Goal: Check status: Check status

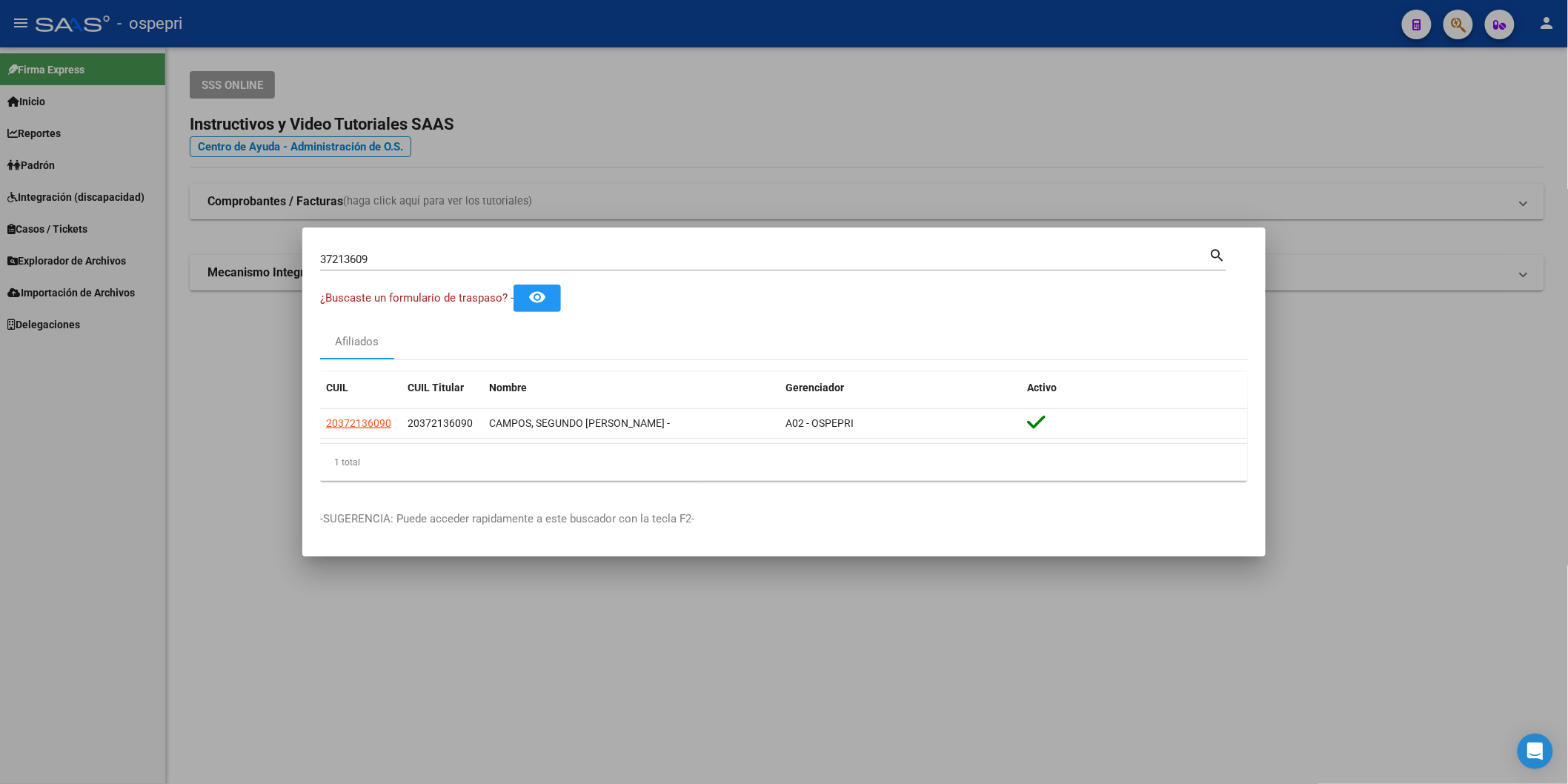
click at [609, 257] on input "37213609" at bounding box center [764, 260] width 889 height 14
paste input "1613968"
type input "31613968"
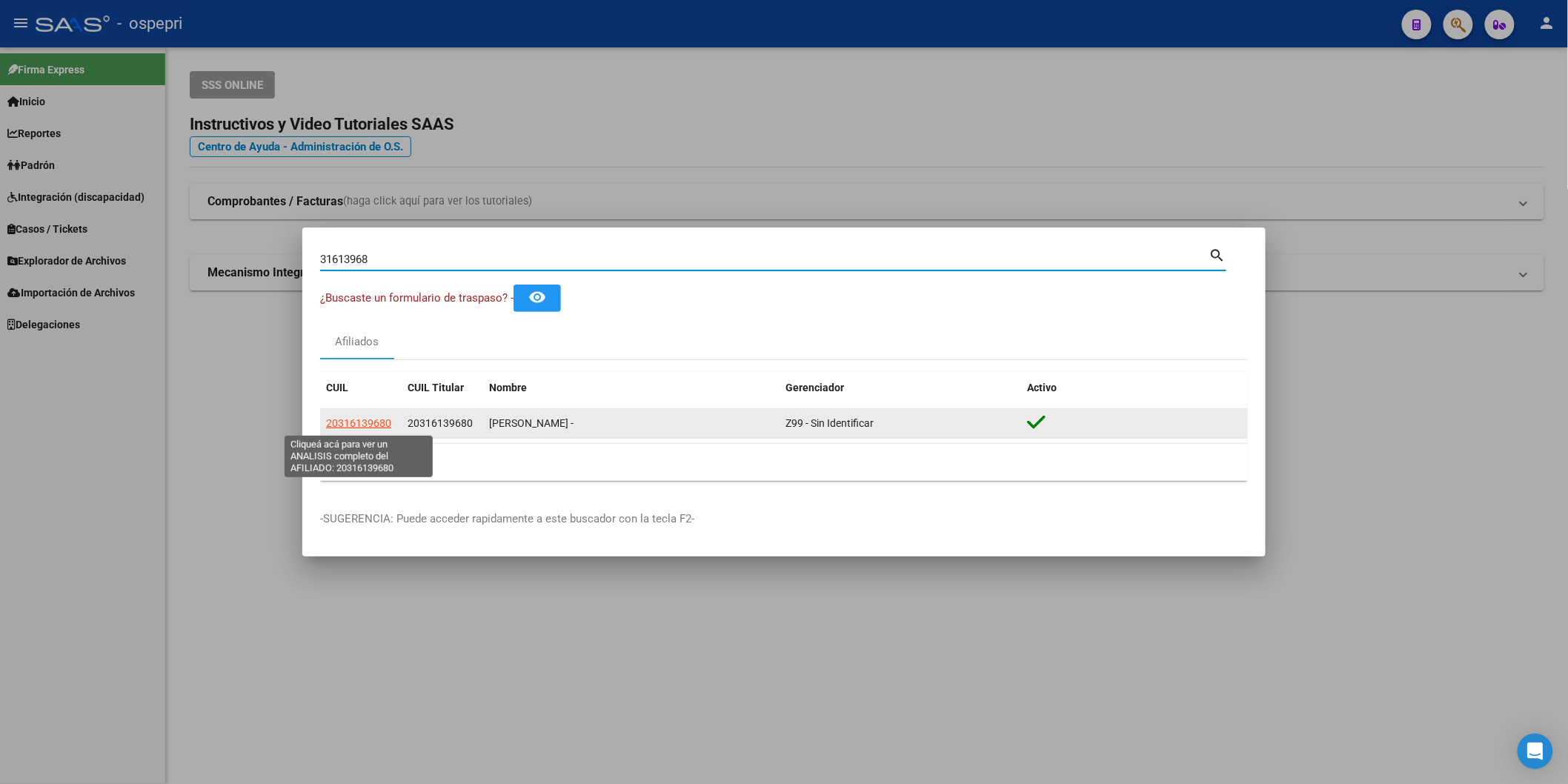
click at [358, 427] on span "20316139680" at bounding box center [359, 423] width 66 height 12
type textarea "20316139680"
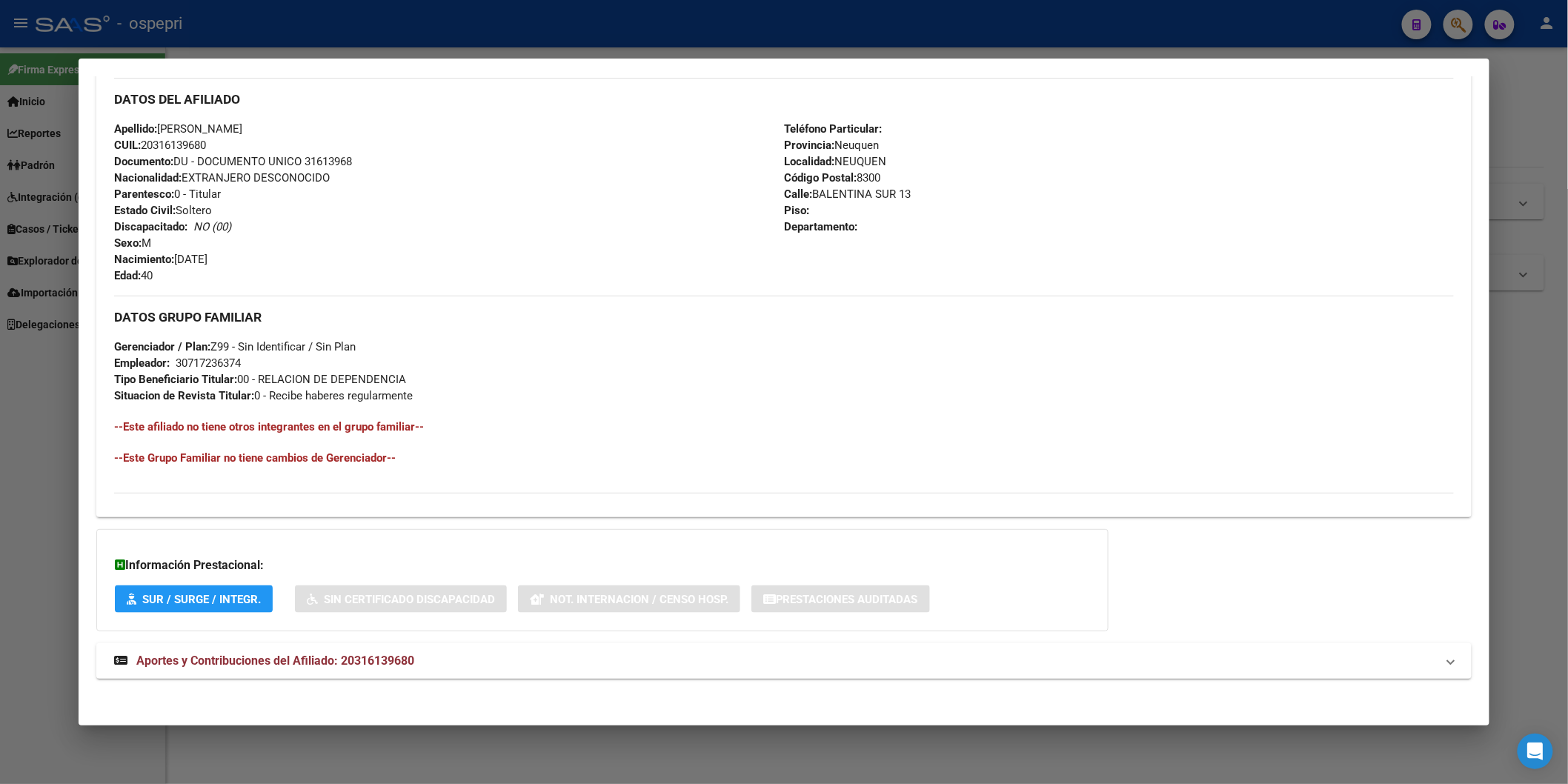
scroll to position [495, 0]
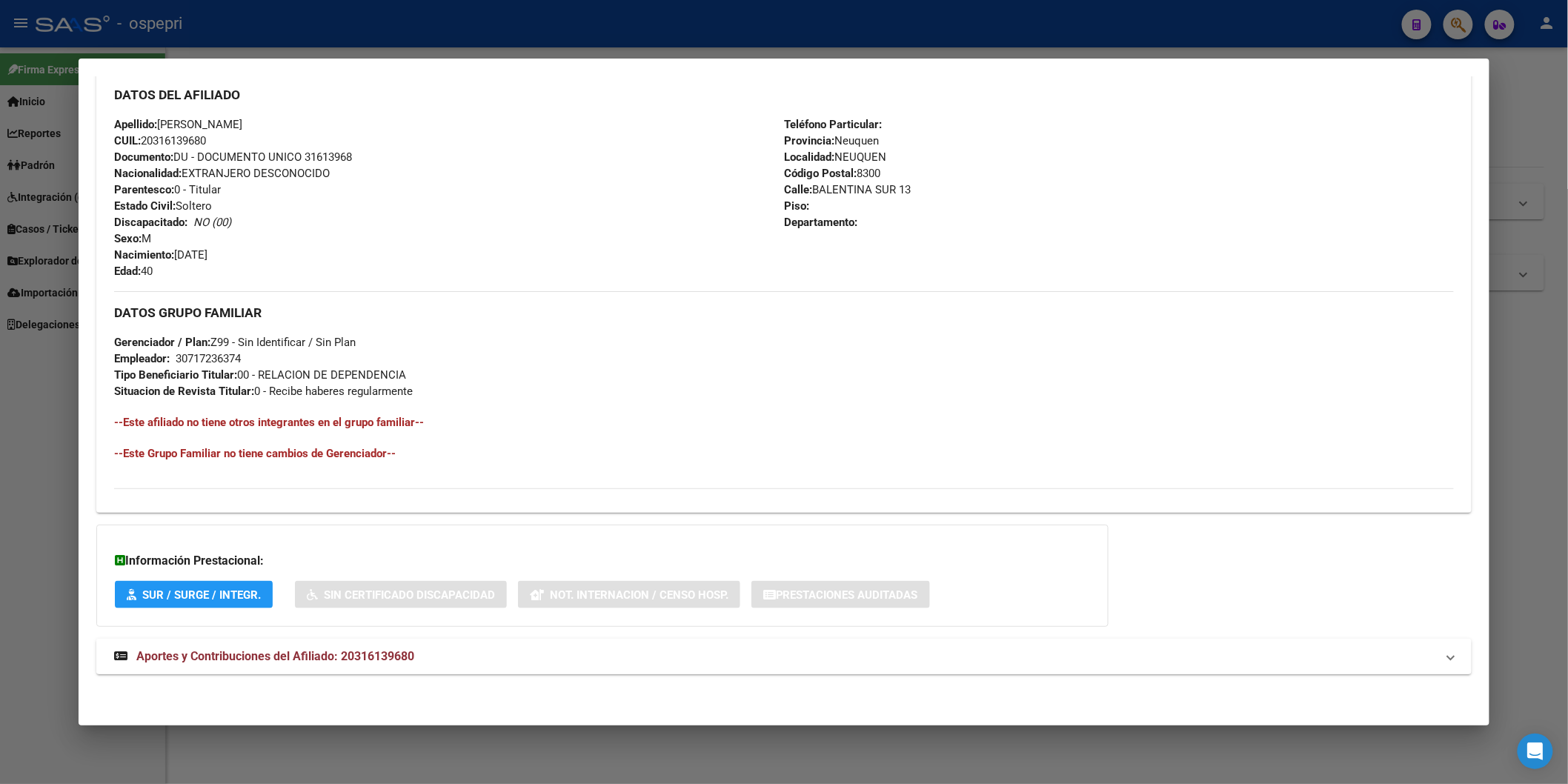
click at [371, 657] on span "Aportes y Contribuciones del Afiliado: 20316139680" at bounding box center [275, 656] width 278 height 14
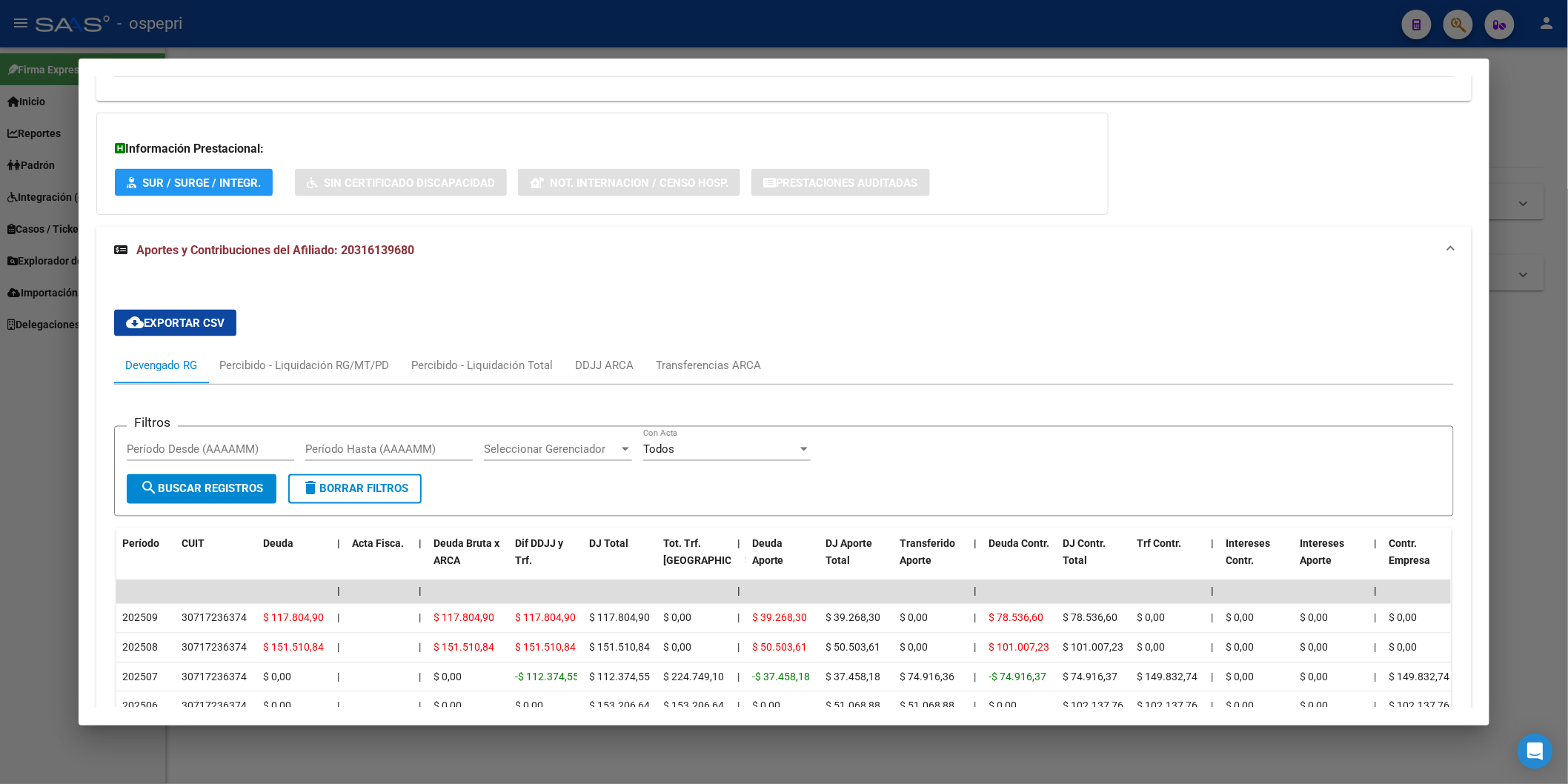
scroll to position [899, 0]
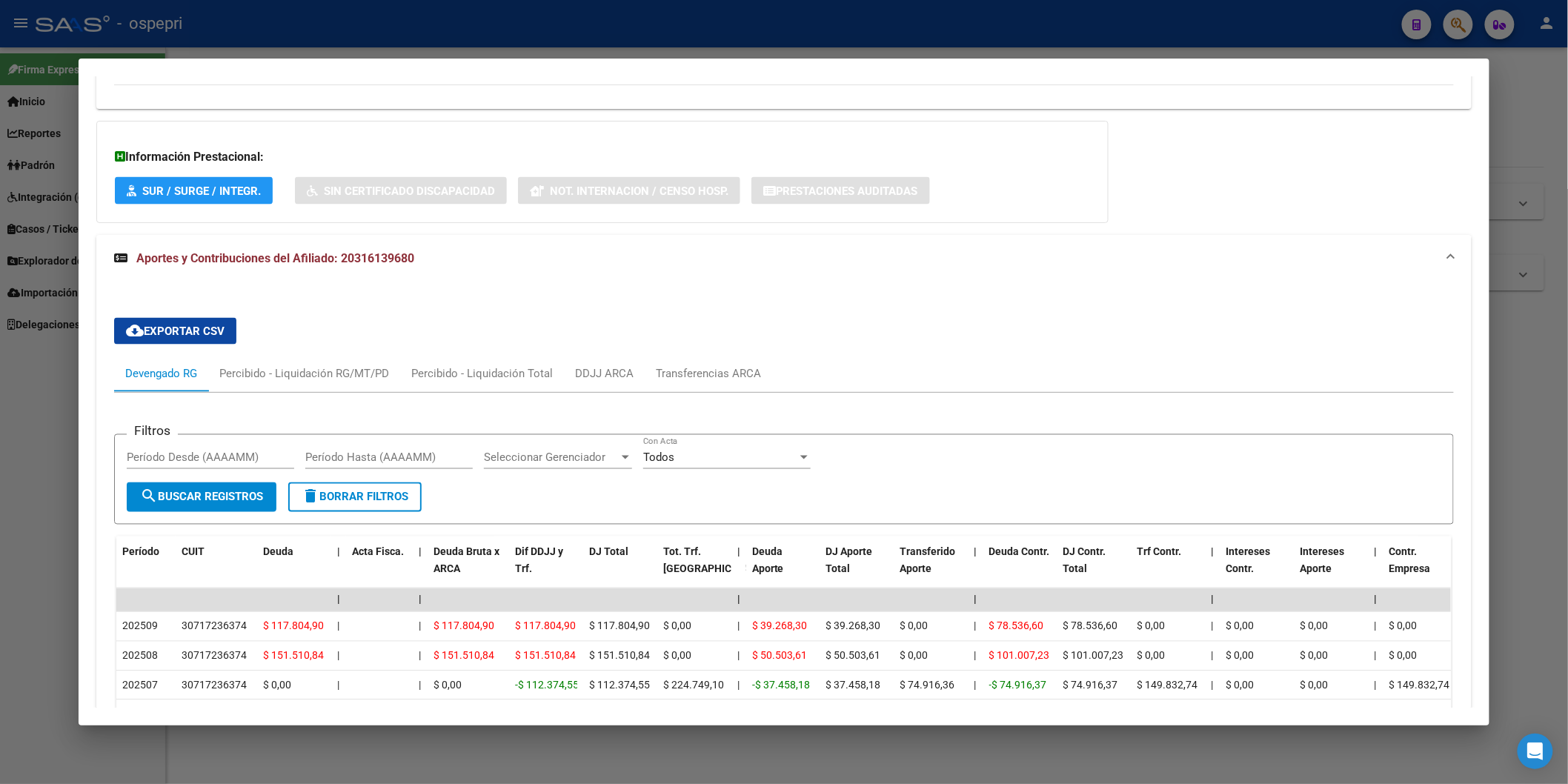
click at [1535, 144] on div at bounding box center [784, 392] width 1568 height 784
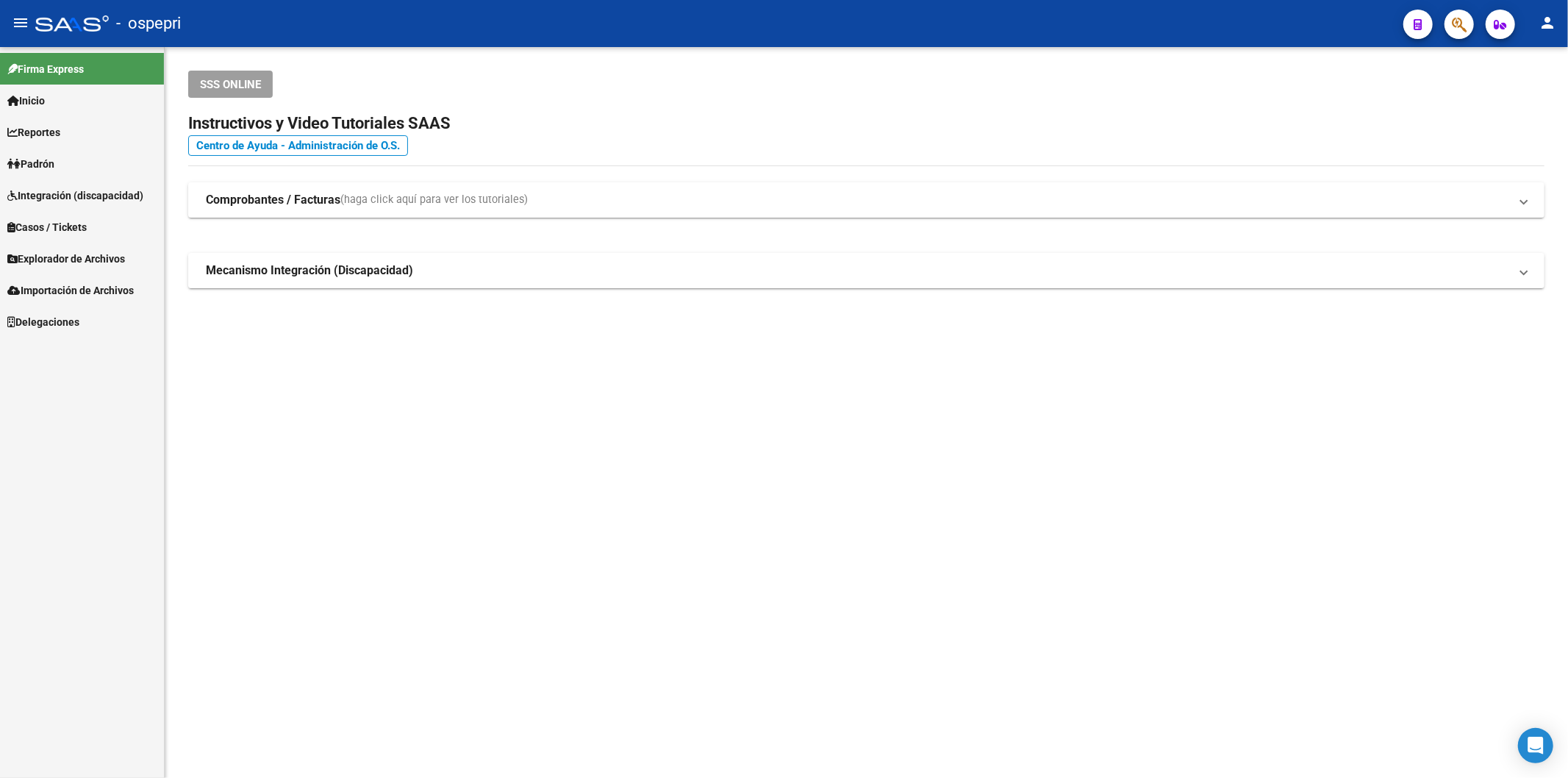
click at [1455, 31] on icon "button" at bounding box center [1458, 25] width 14 height 17
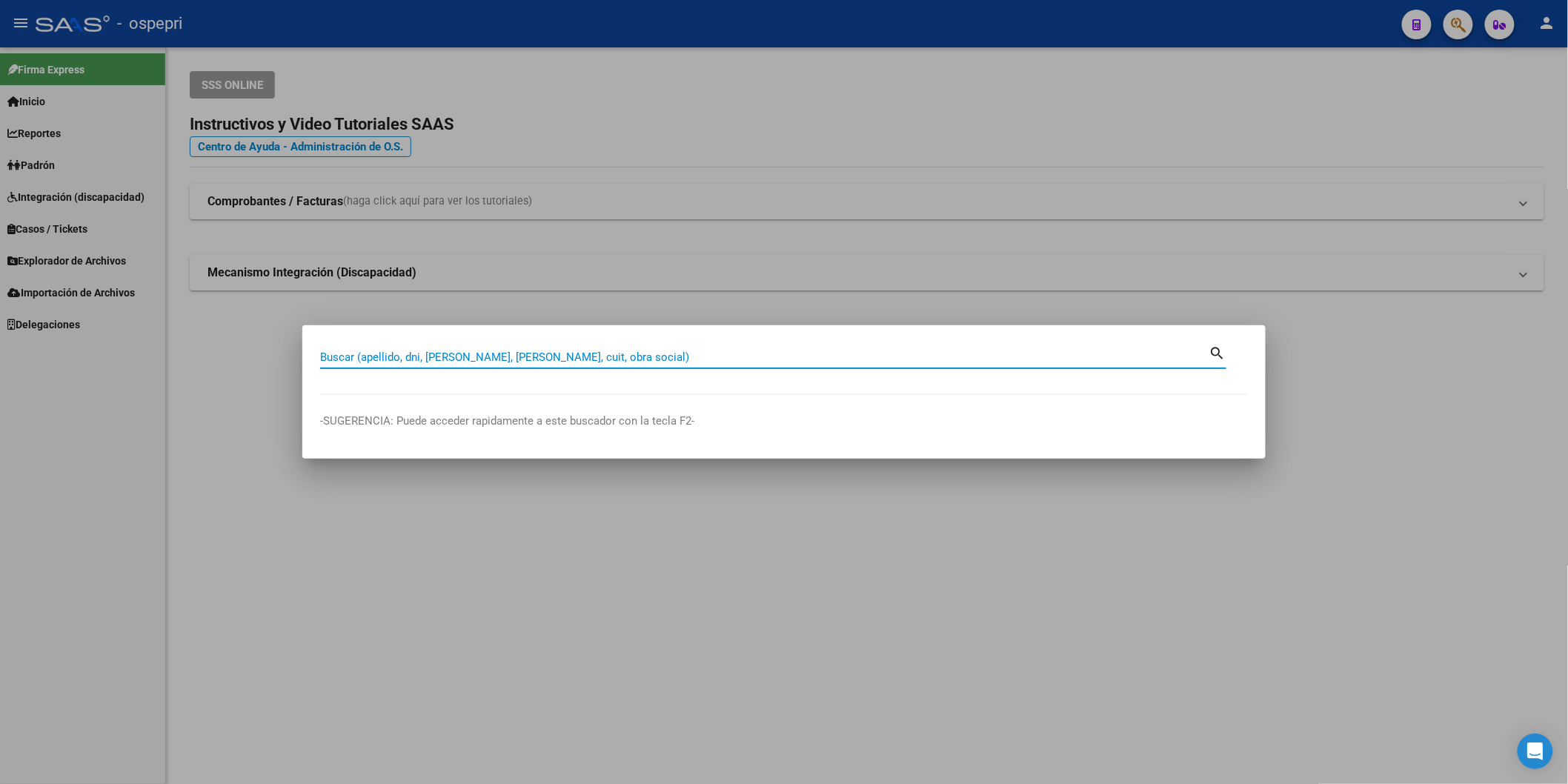
paste input "24825160"
type input "24825160"
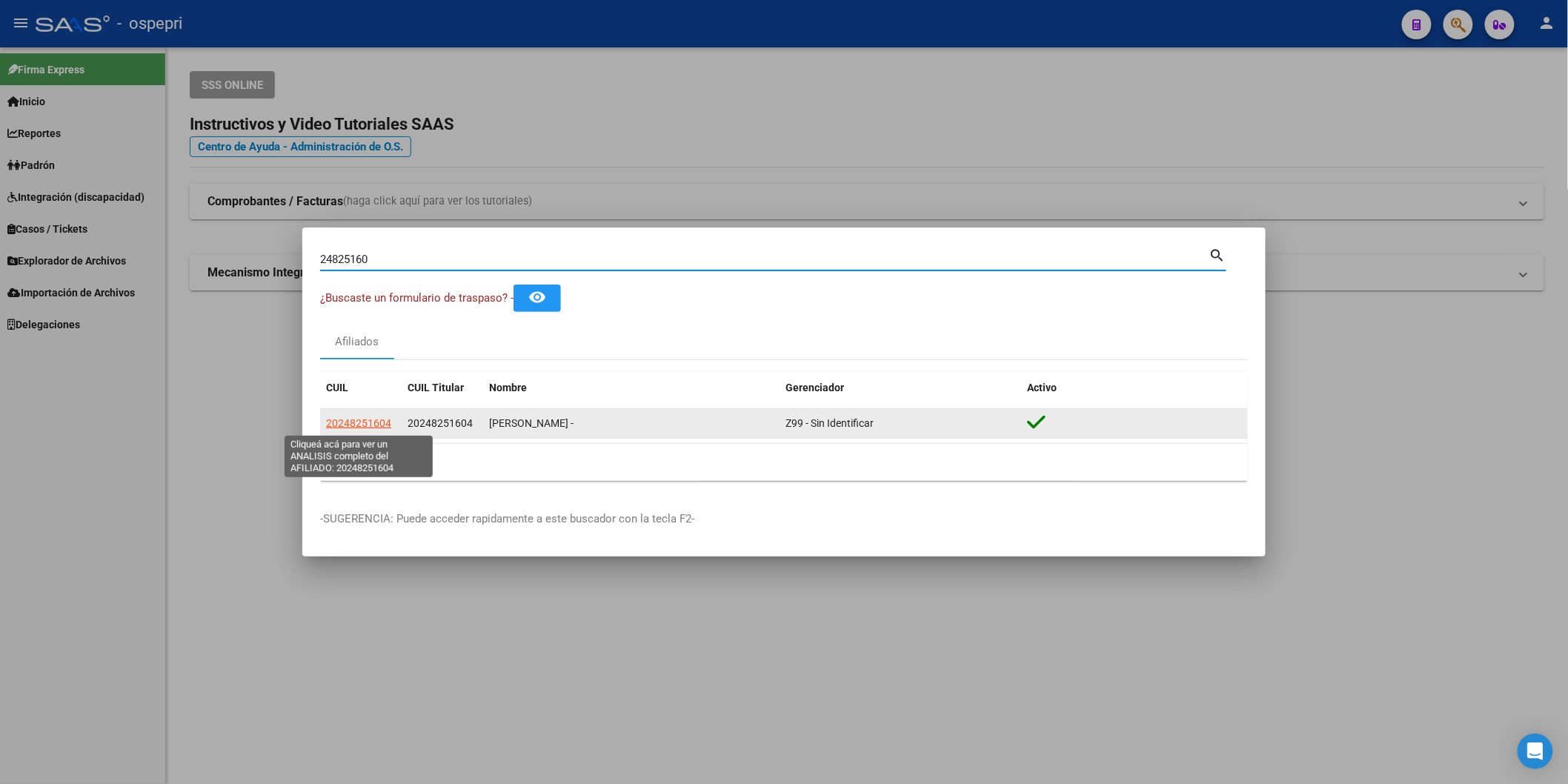
click at [377, 422] on span "20248251604" at bounding box center [359, 423] width 66 height 12
type textarea "20248251604"
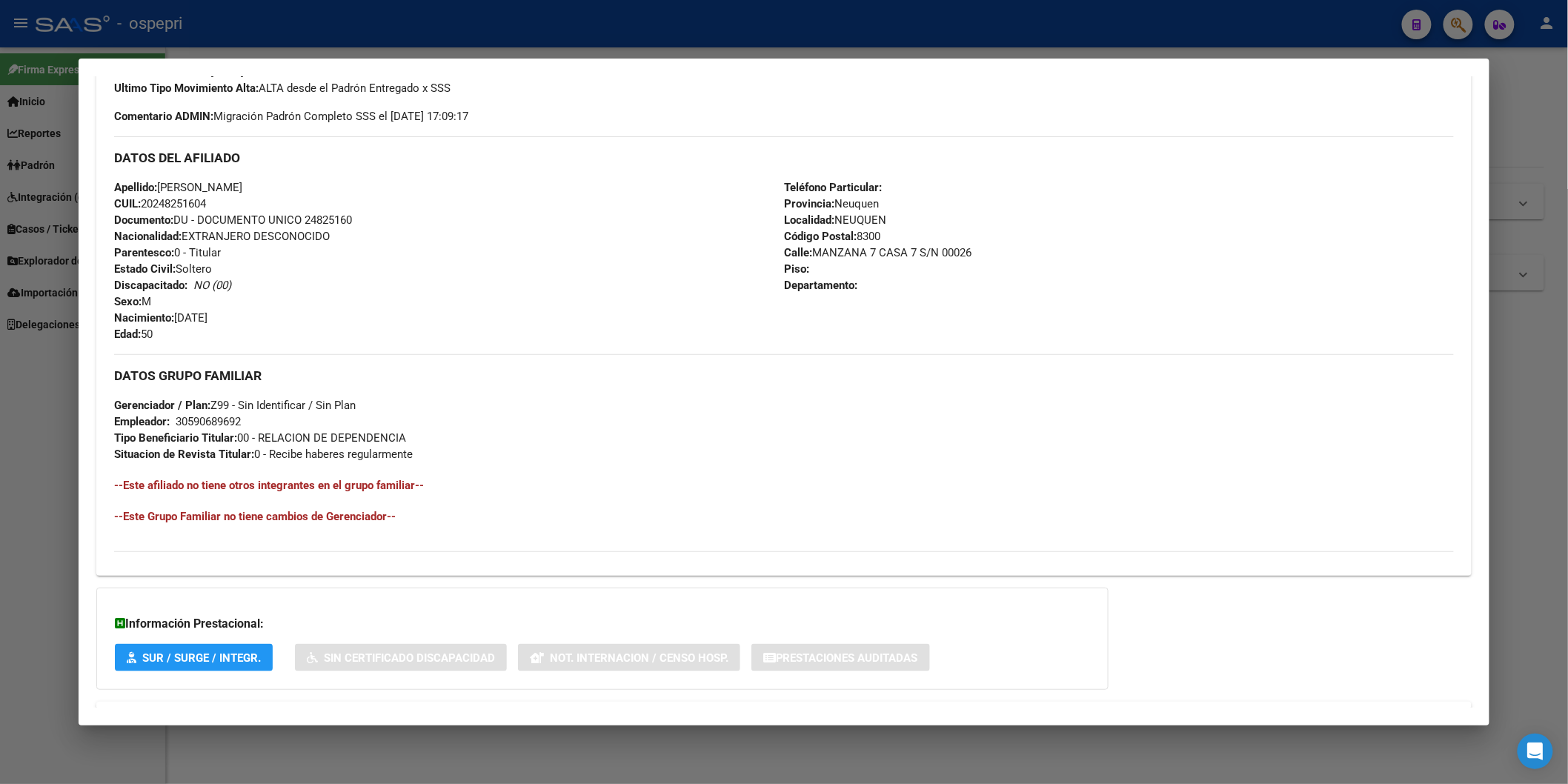
scroll to position [495, 0]
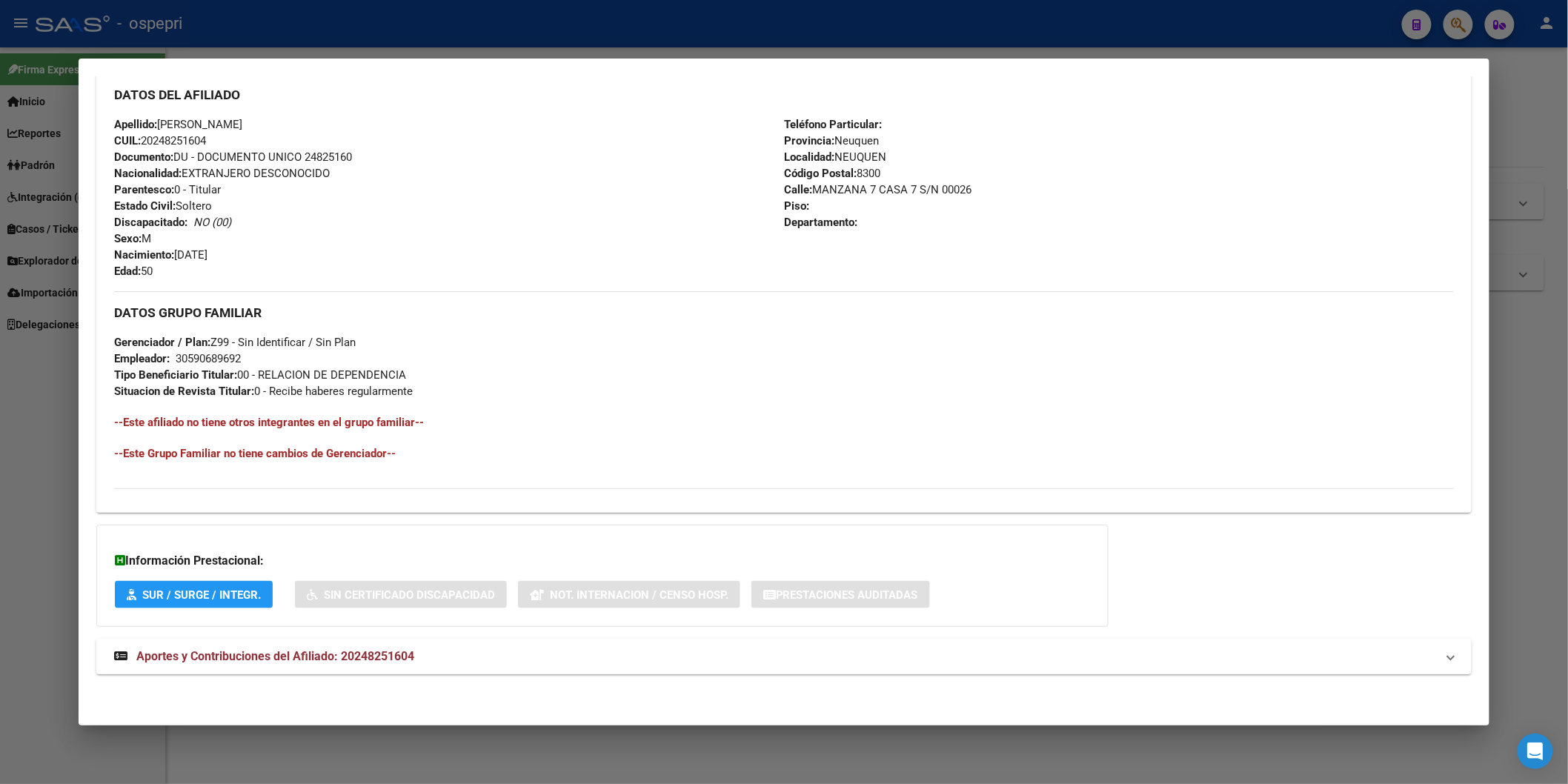
click at [349, 651] on span "Aportes y Contribuciones del Afiliado: 20248251604" at bounding box center [275, 656] width 278 height 14
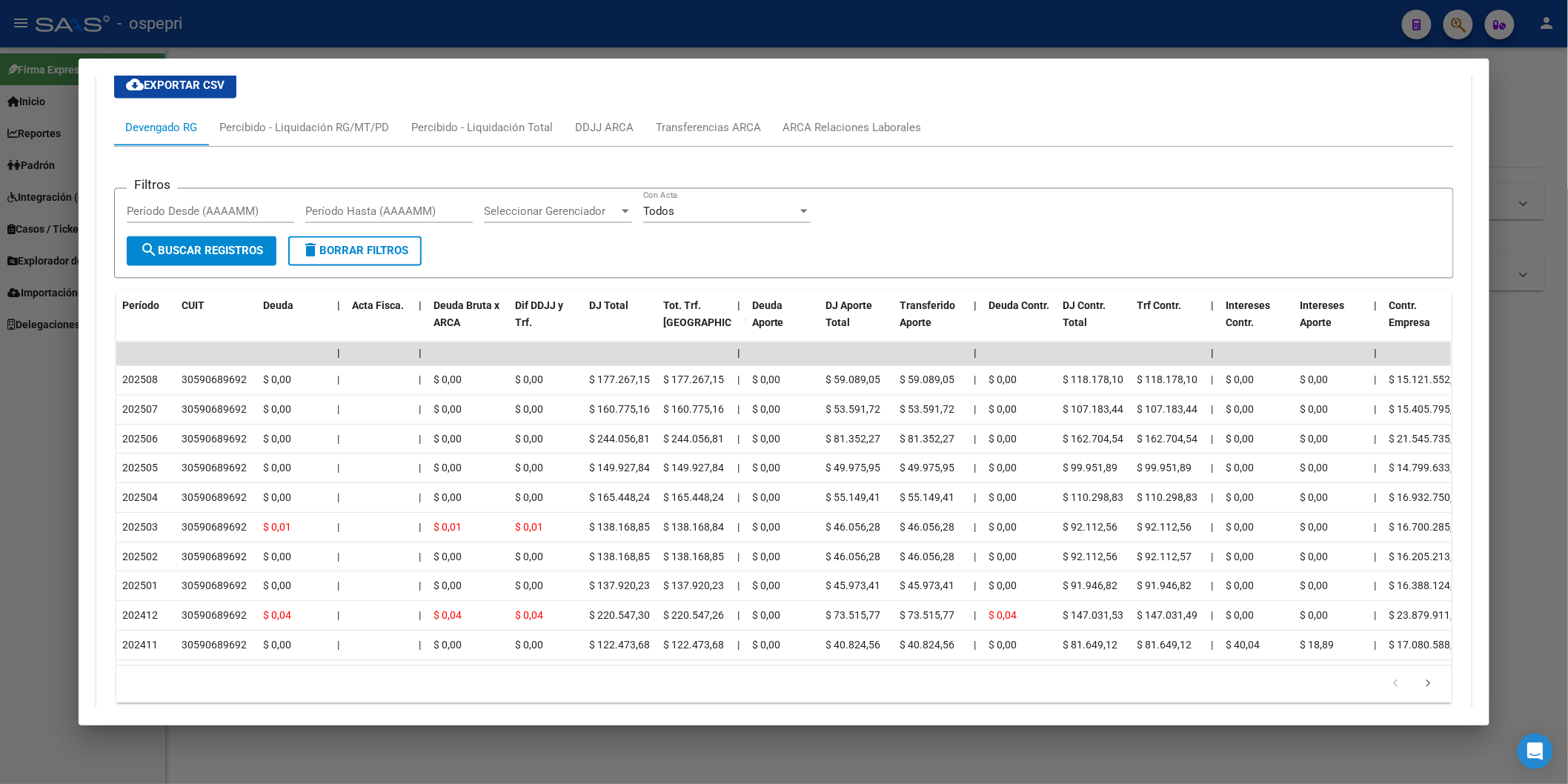
scroll to position [1158, 0]
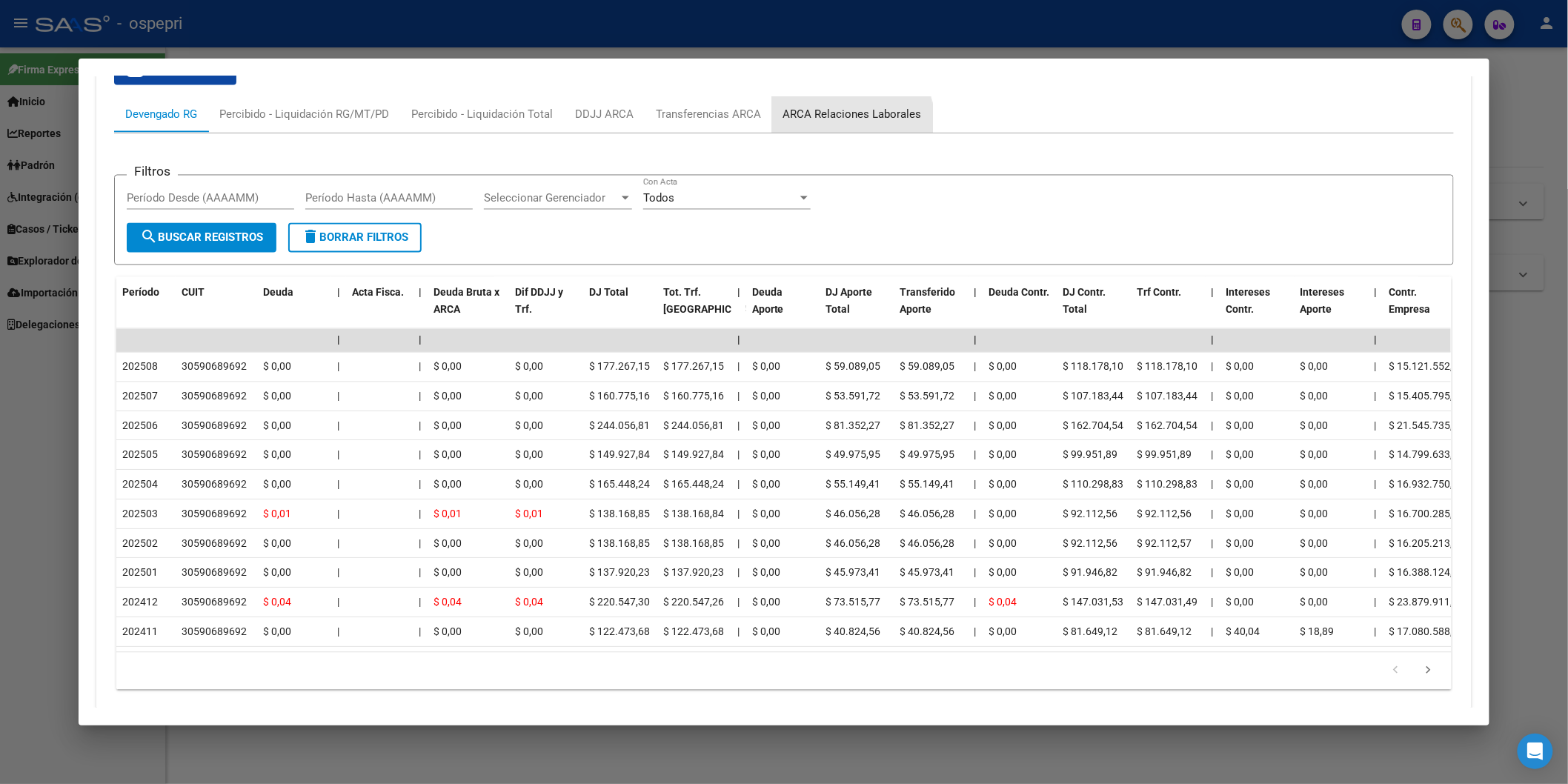
click at [826, 128] on div "ARCA Relaciones Laborales" at bounding box center [852, 115] width 160 height 36
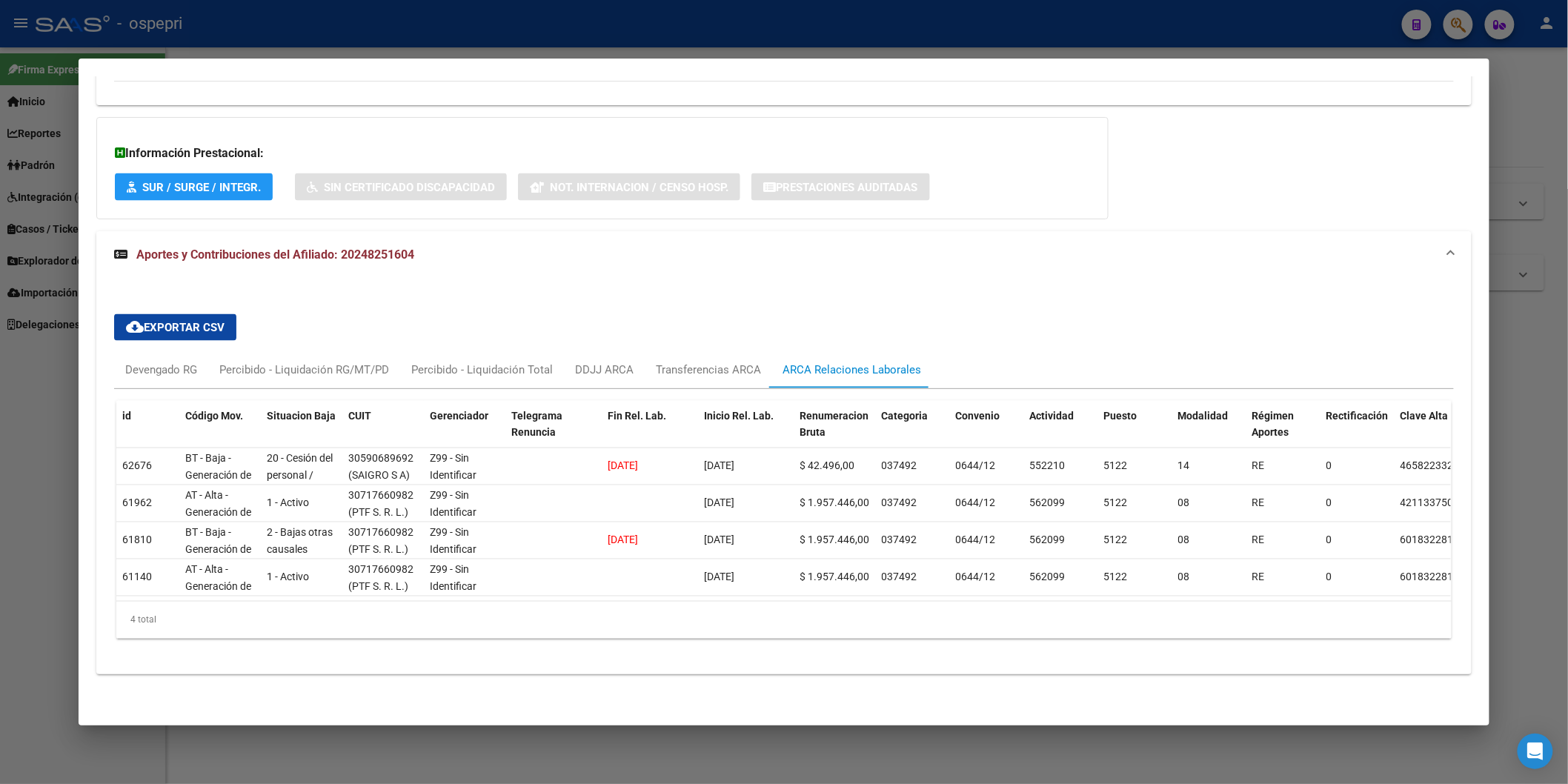
scroll to position [915, 0]
